Goal: Transaction & Acquisition: Purchase product/service

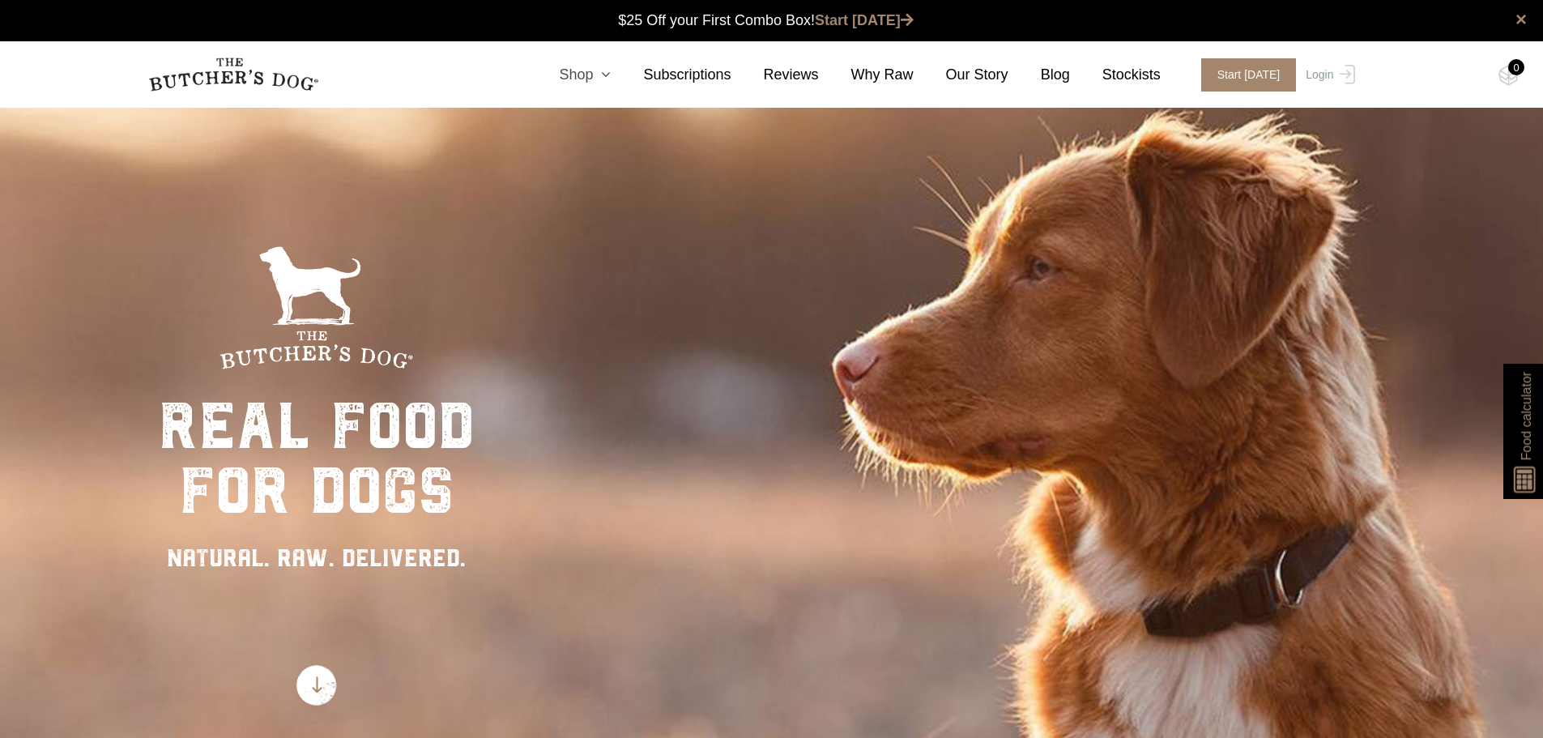
click at [611, 75] on link "Shop" at bounding box center [568, 75] width 84 height 22
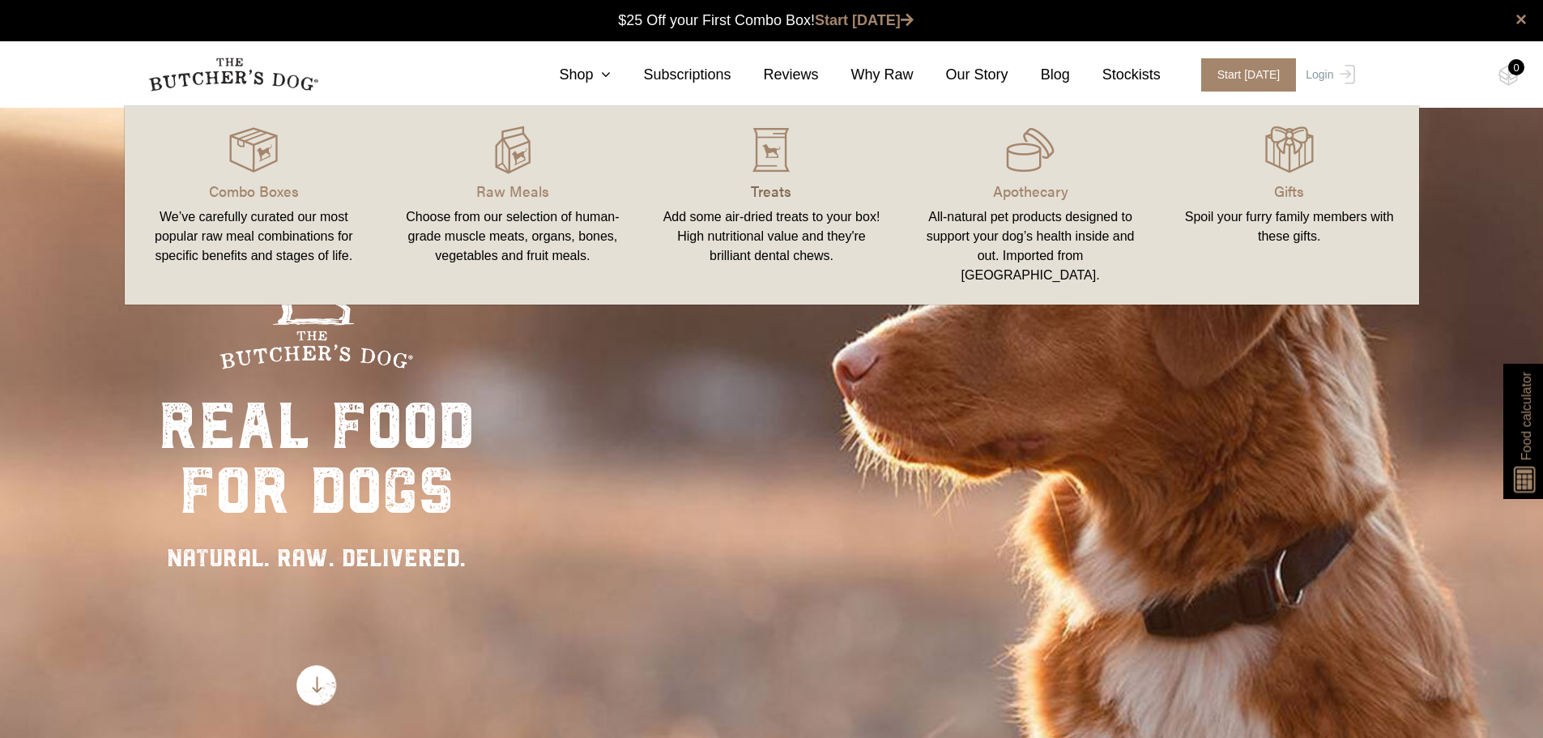
click at [760, 192] on p "Treats" at bounding box center [772, 191] width 220 height 22
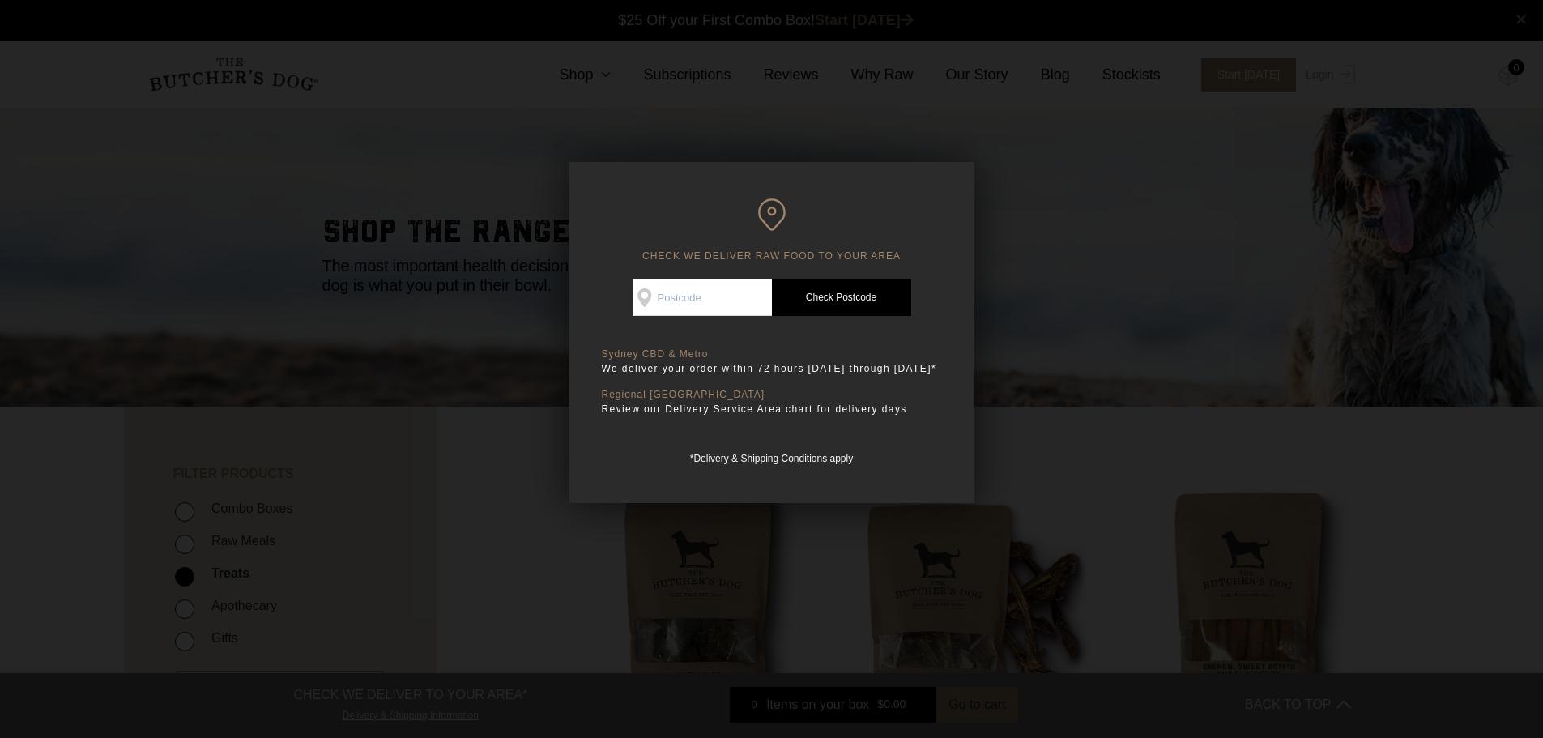
click at [686, 295] on input "Check Availability At" at bounding box center [702, 297] width 139 height 37
type input "4560"
click at [838, 300] on link "Check Postcode" at bounding box center [841, 297] width 139 height 37
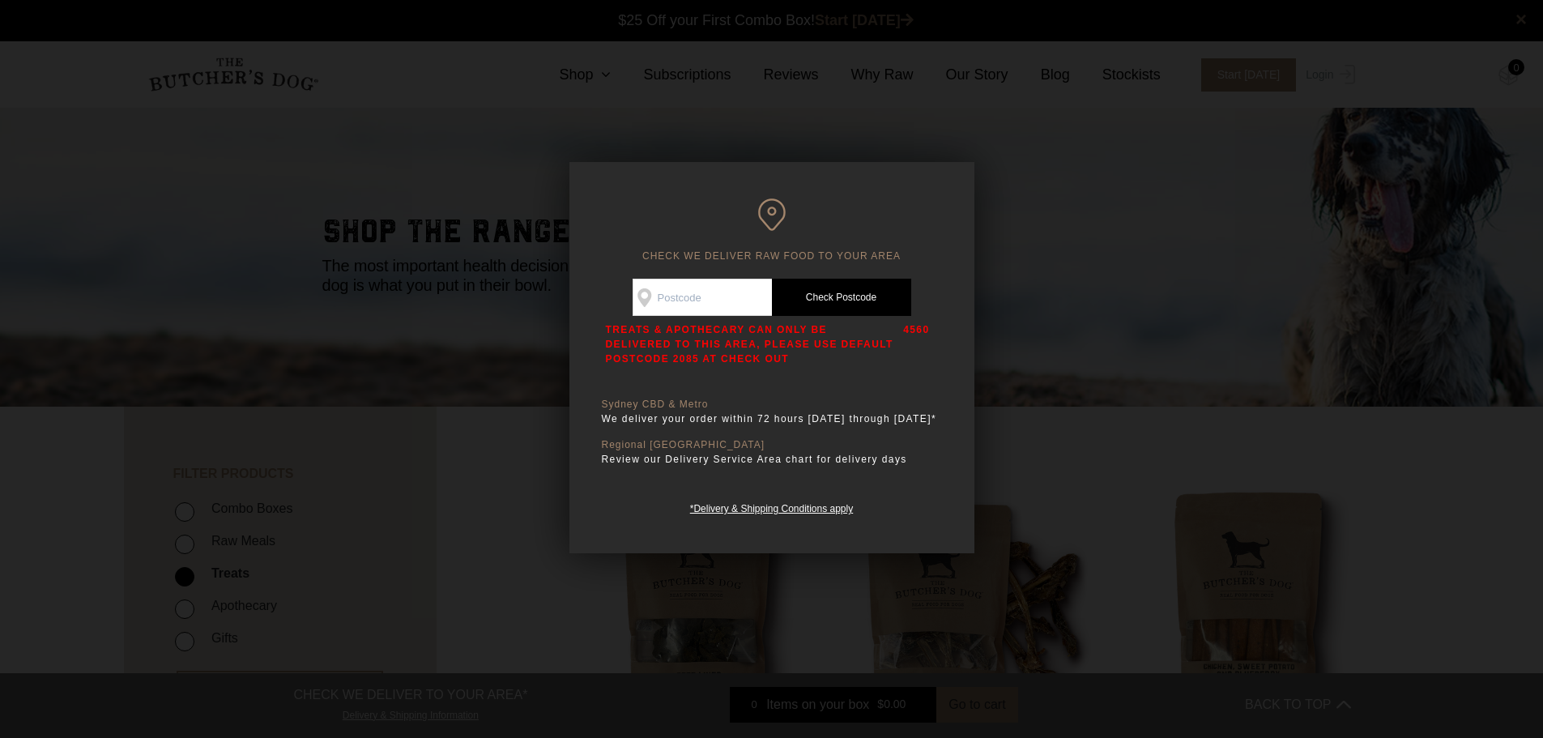
click at [732, 294] on input "Check Availability At" at bounding box center [702, 297] width 139 height 37
click at [570, 365] on div "CHECK WE DELIVER RAW FOOD TO YOUR AREA Good news! We deliver to your area Check…" at bounding box center [771, 357] width 405 height 391
click at [686, 300] on input "Check Availability At" at bounding box center [702, 297] width 139 height 37
click at [942, 441] on div "CHECK WE DELIVER RAW FOOD TO YOUR AREA Good news! We deliver to your area Check…" at bounding box center [771, 357] width 405 height 391
click at [710, 301] on input "Check Availability At" at bounding box center [702, 297] width 139 height 37
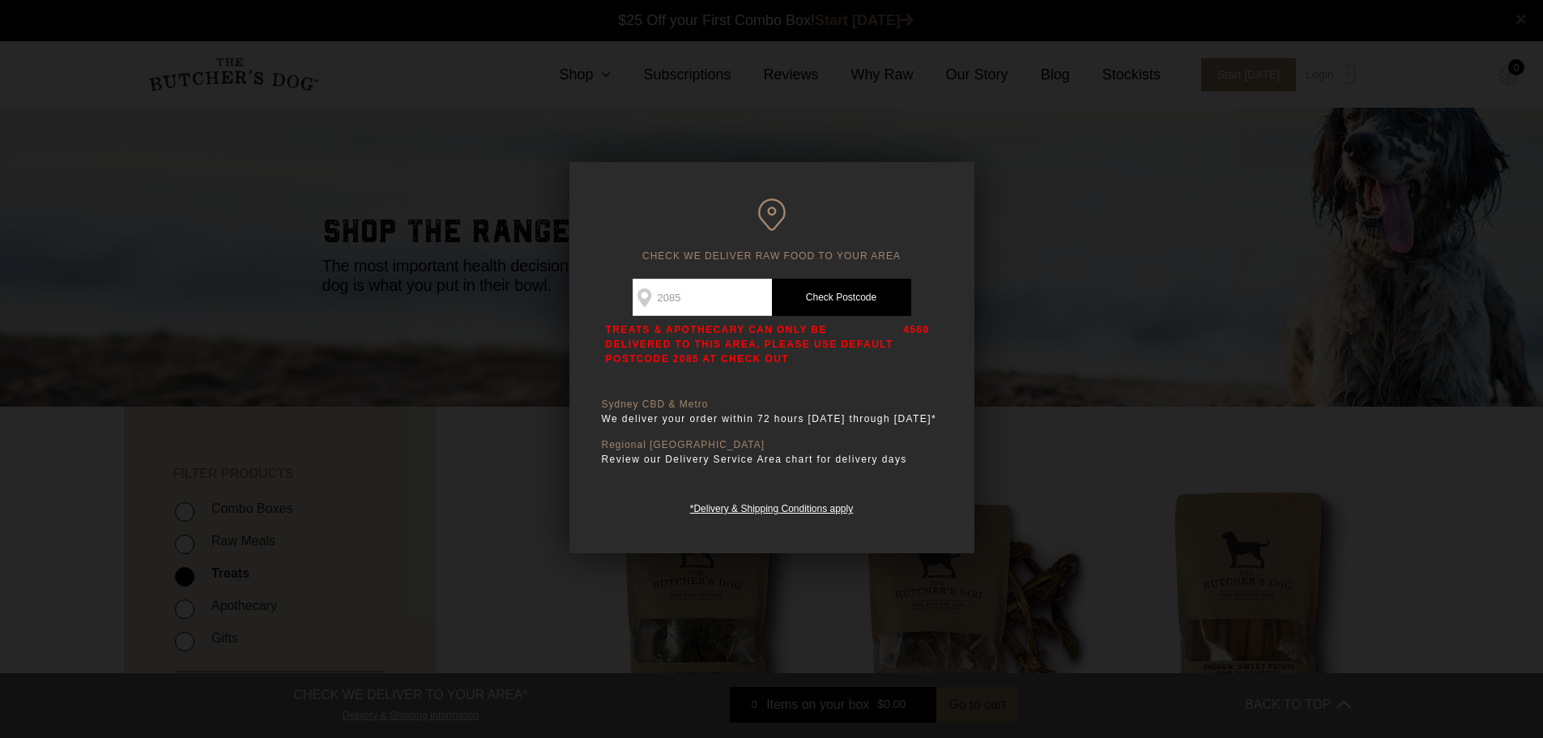
type input "2085"
click at [841, 289] on link "Check Postcode" at bounding box center [841, 297] width 139 height 37
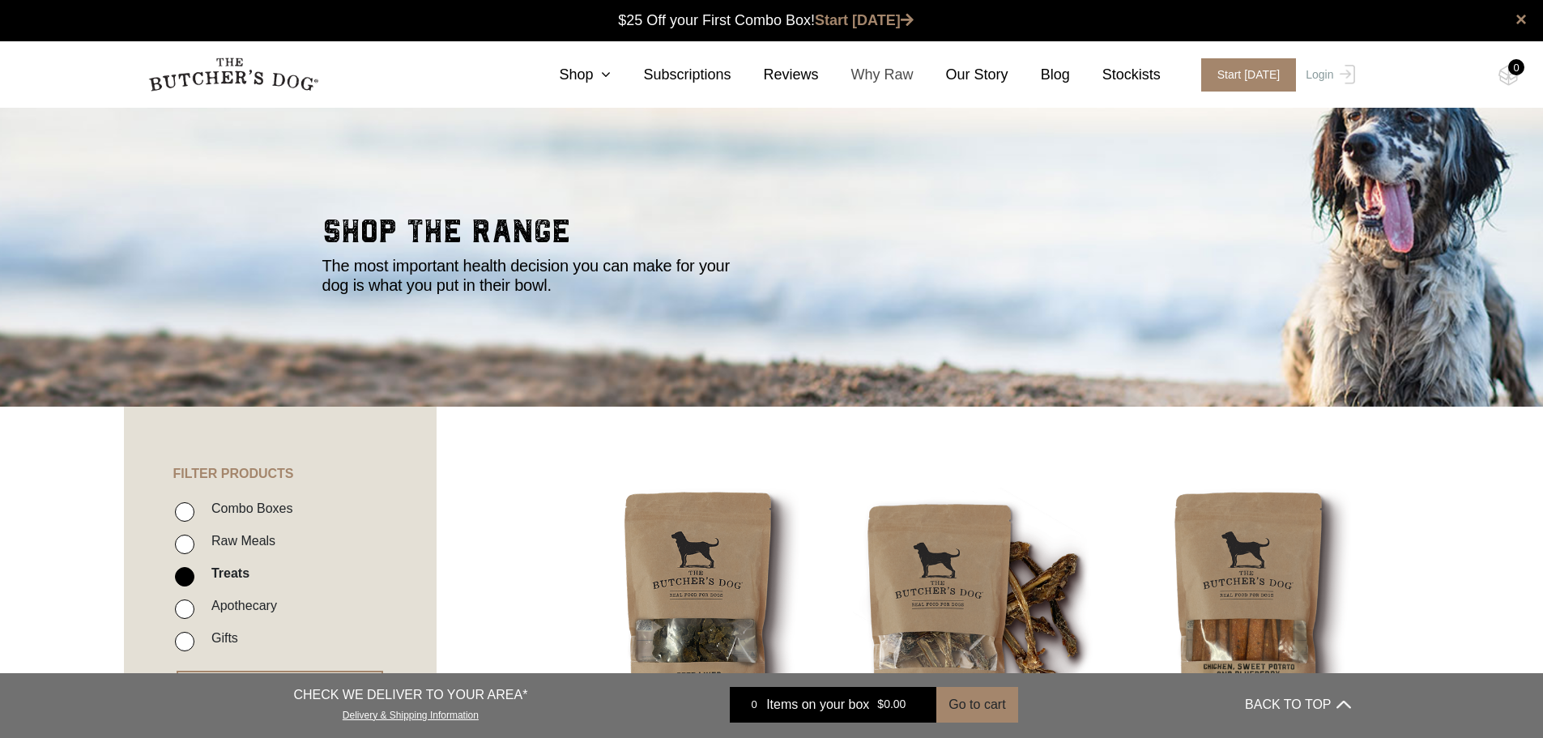
click at [897, 73] on link "Why Raw" at bounding box center [866, 75] width 95 height 22
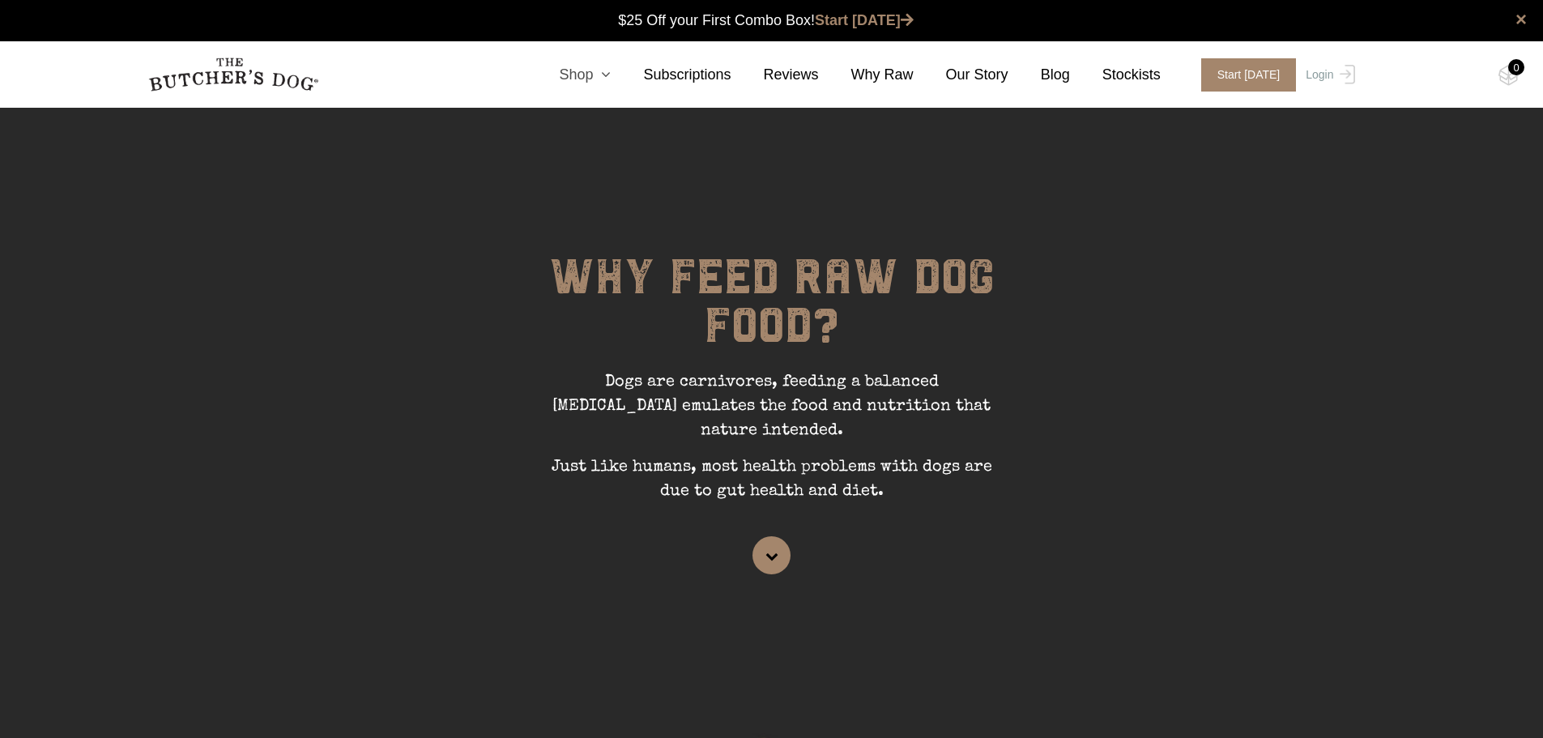
click at [611, 64] on link "Shop" at bounding box center [568, 75] width 84 height 22
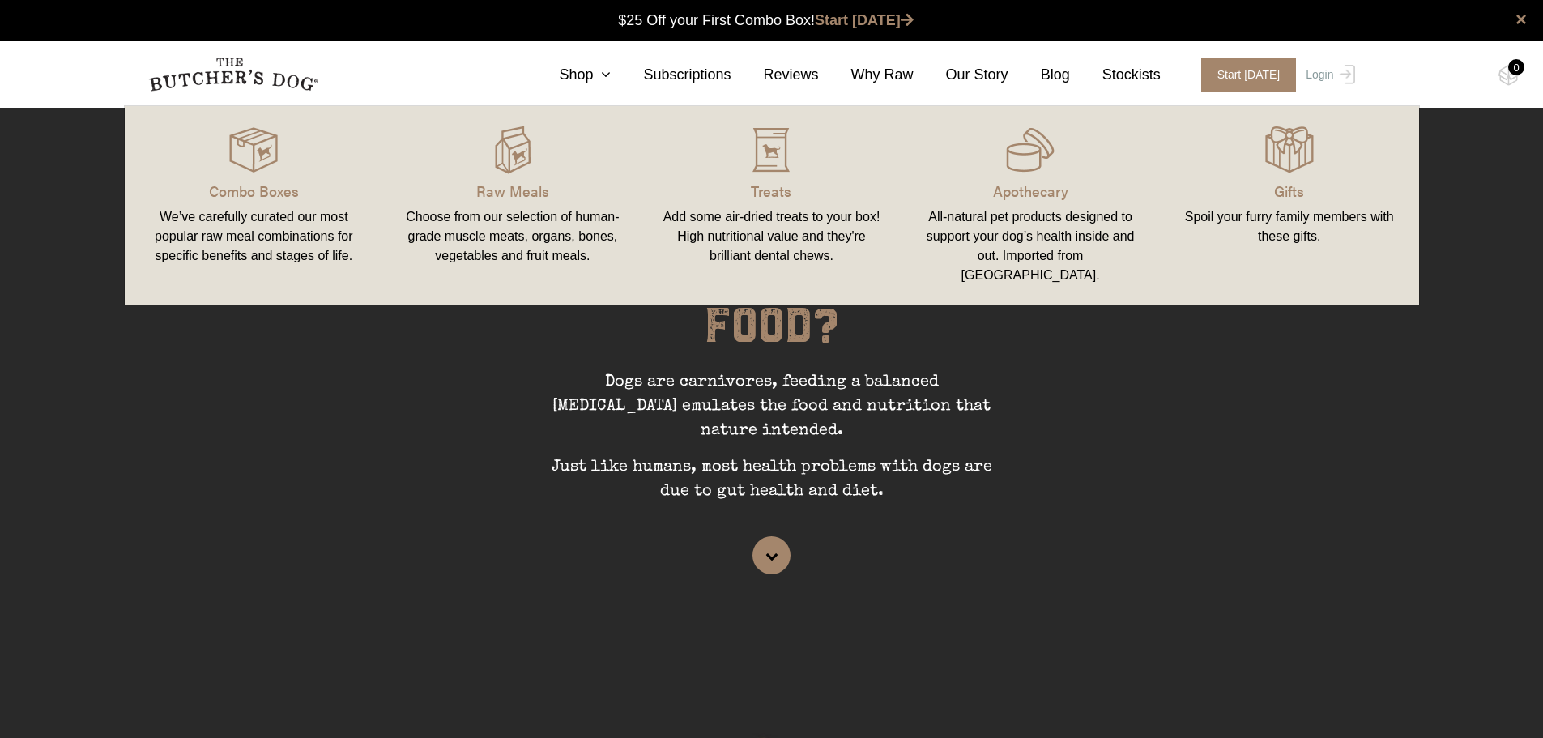
click at [236, 176] on link "Combo Boxes We’ve carefully curated our most popular raw meal combinations for …" at bounding box center [254, 205] width 259 height 166
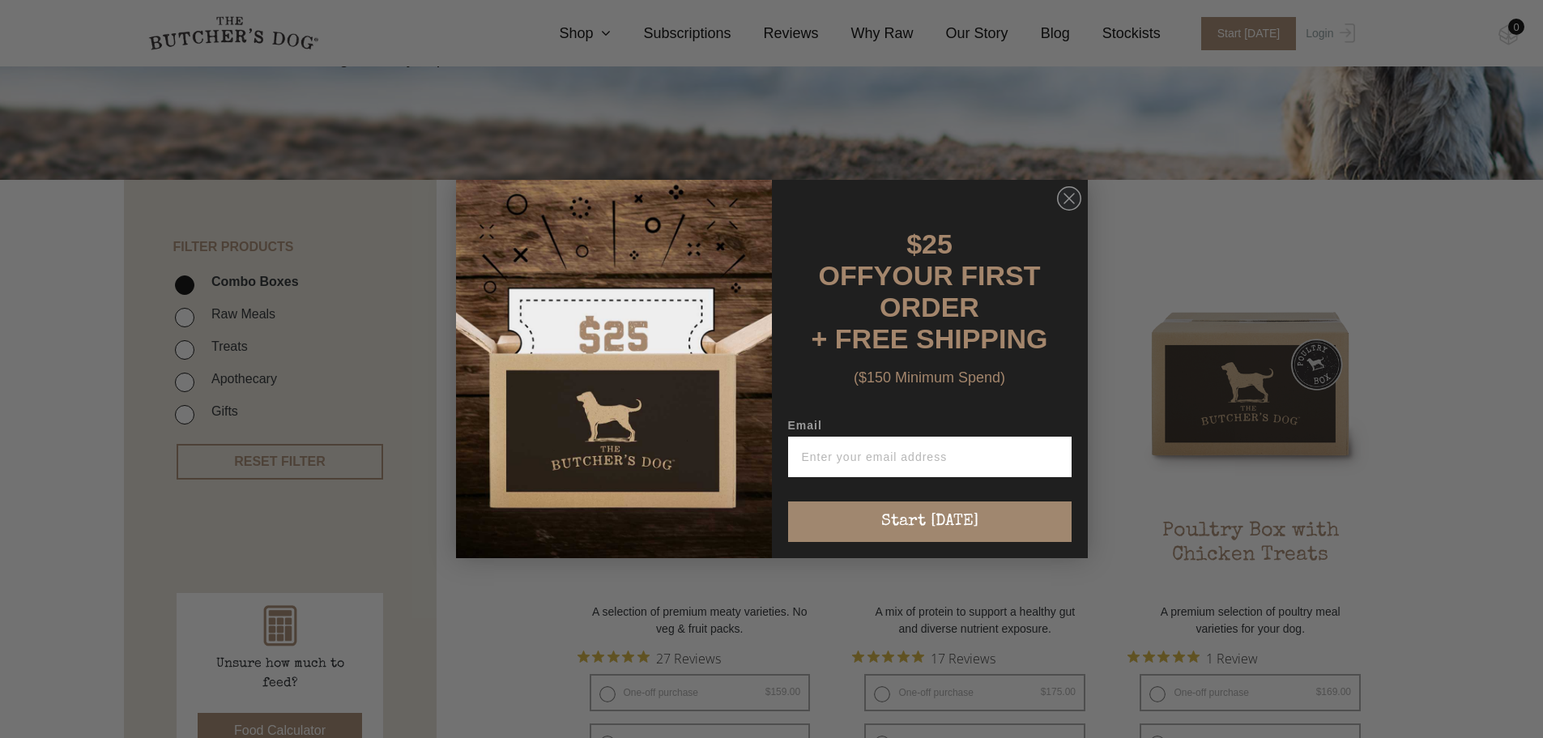
scroll to position [324, 0]
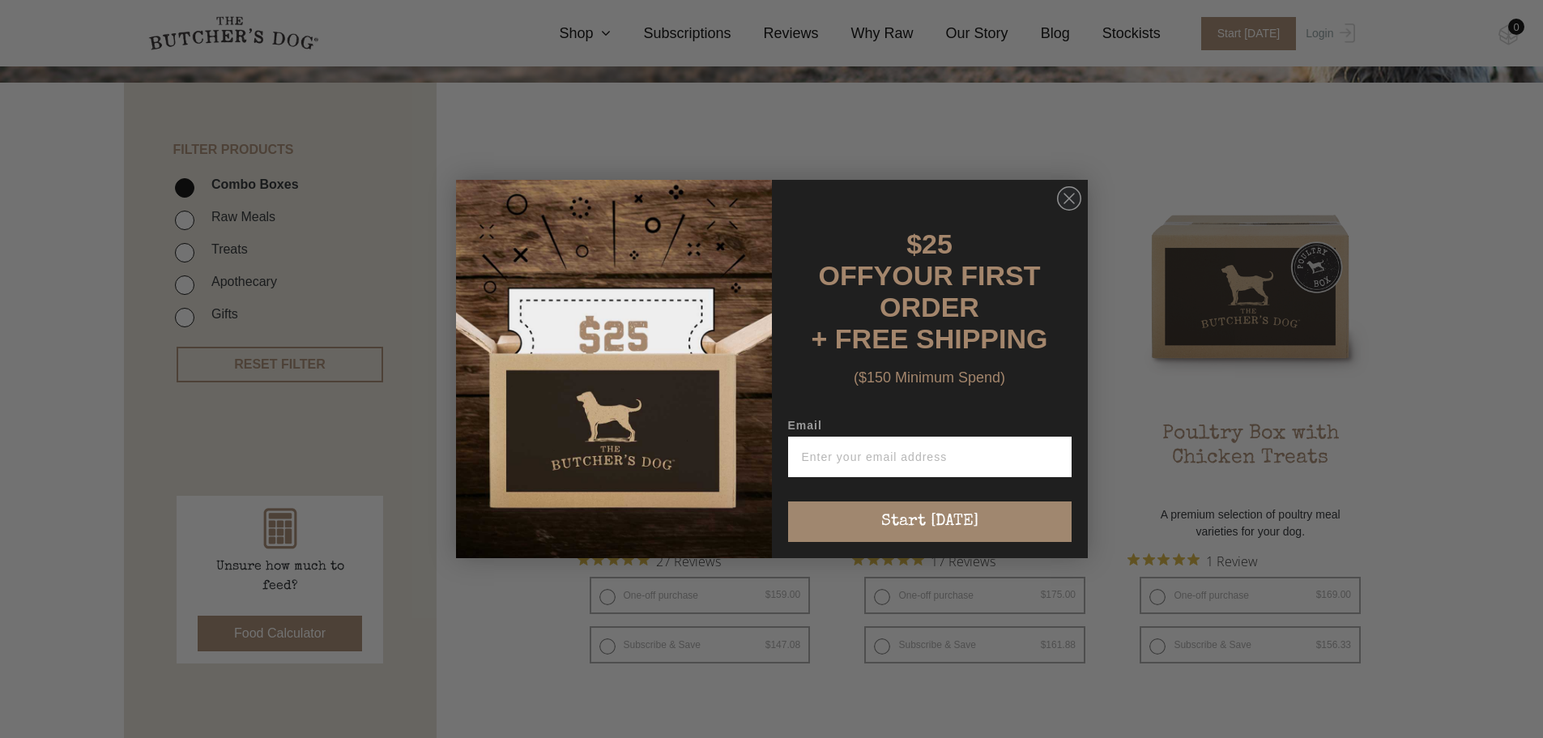
click at [1056, 185] on form "$25 OFF YOUR FIRST ORDER + FREE SHIPPING ($150 Minimum Spend) Email Start [DATE…" at bounding box center [772, 369] width 632 height 378
click at [1065, 194] on circle "Close dialog" at bounding box center [1068, 198] width 23 height 23
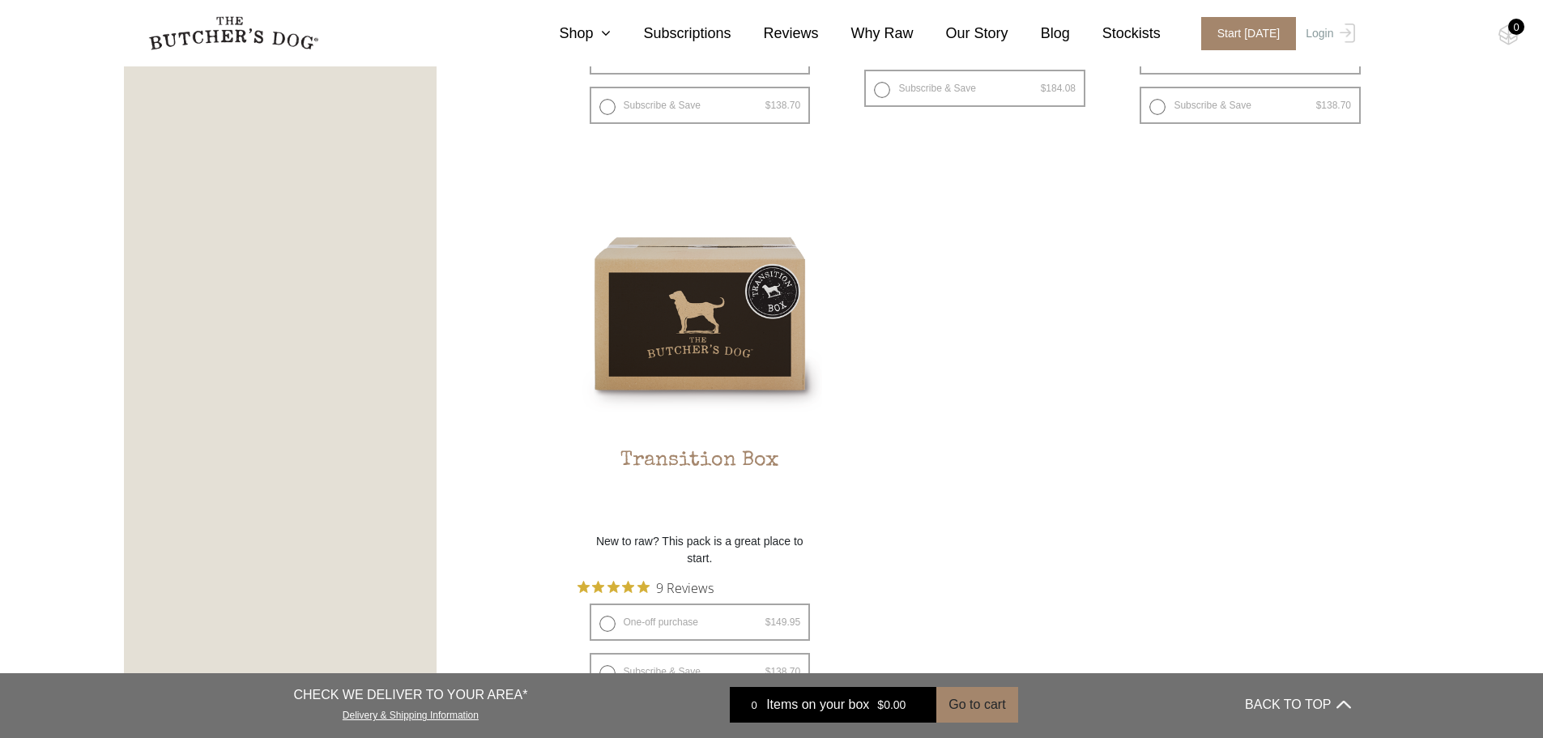
scroll to position [1458, 0]
